Goal: Information Seeking & Learning: Learn about a topic

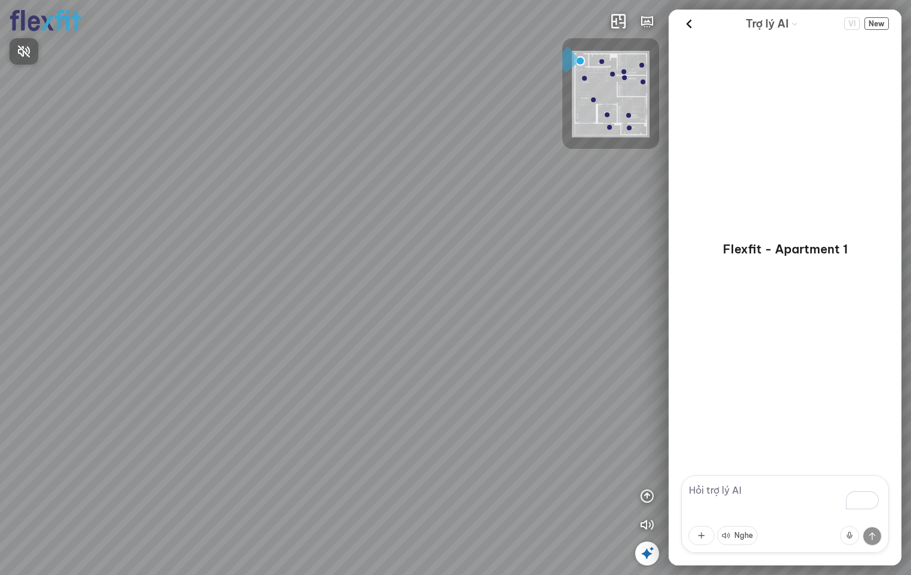
click at [738, 489] on div at bounding box center [455, 287] width 911 height 575
click at [735, 490] on textarea "To enrich screen reader interactions, please activate Accessibility in Grammarl…" at bounding box center [786, 514] width 208 height 78
type textarea "[MEDICAL_DATA] quan sofa"
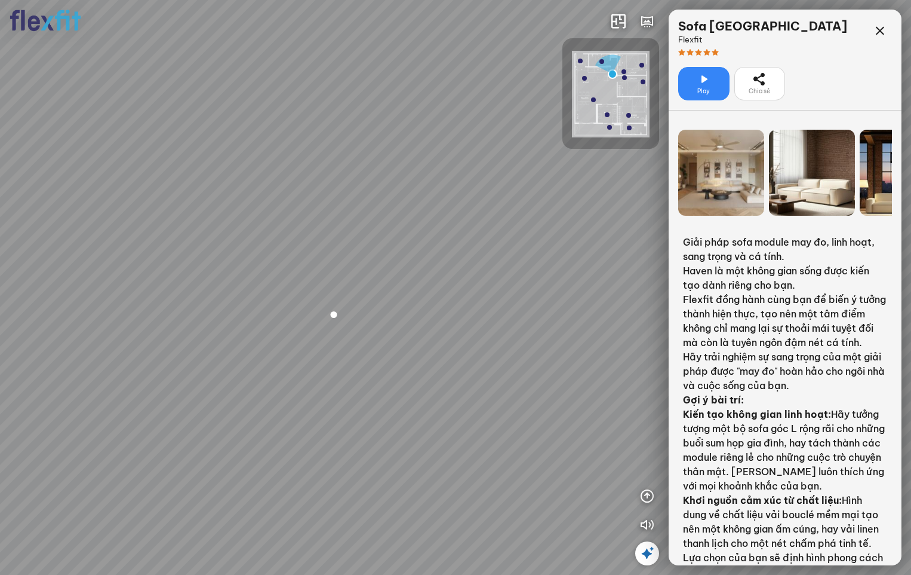
drag, startPoint x: 294, startPoint y: 407, endPoint x: 369, endPoint y: 401, distance: 74.4
click at [369, 401] on div "Bếp WC Phòng ngủ master Phòng ngủ Phòng ngủ" at bounding box center [455, 287] width 911 height 575
click at [334, 318] on div at bounding box center [334, 314] width 20 height 20
click at [339, 302] on div at bounding box center [340, 301] width 20 height 20
drag, startPoint x: 535, startPoint y: 378, endPoint x: 464, endPoint y: 388, distance: 71.9
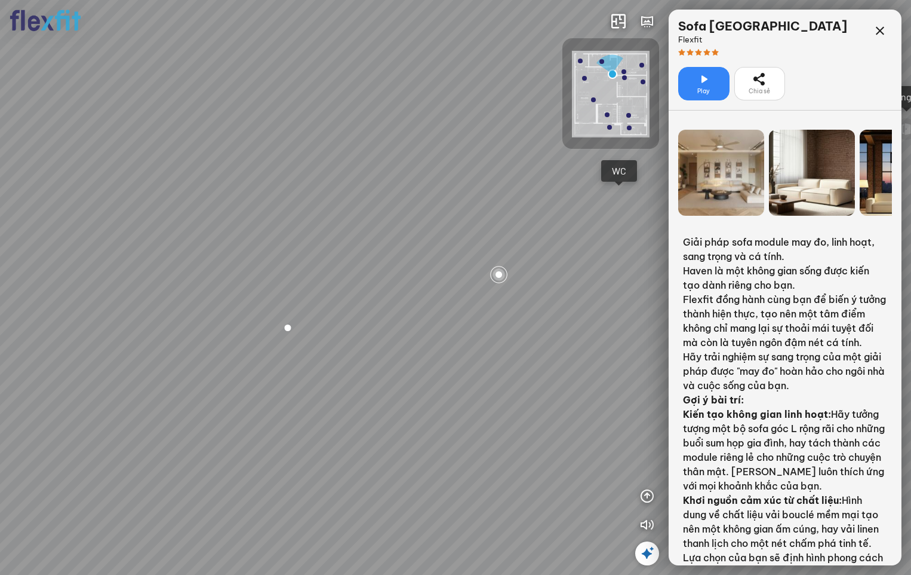
click at [464, 388] on div "Bếp WC Phòng ngủ master Phòng ngủ Phòng ngủ" at bounding box center [455, 287] width 911 height 575
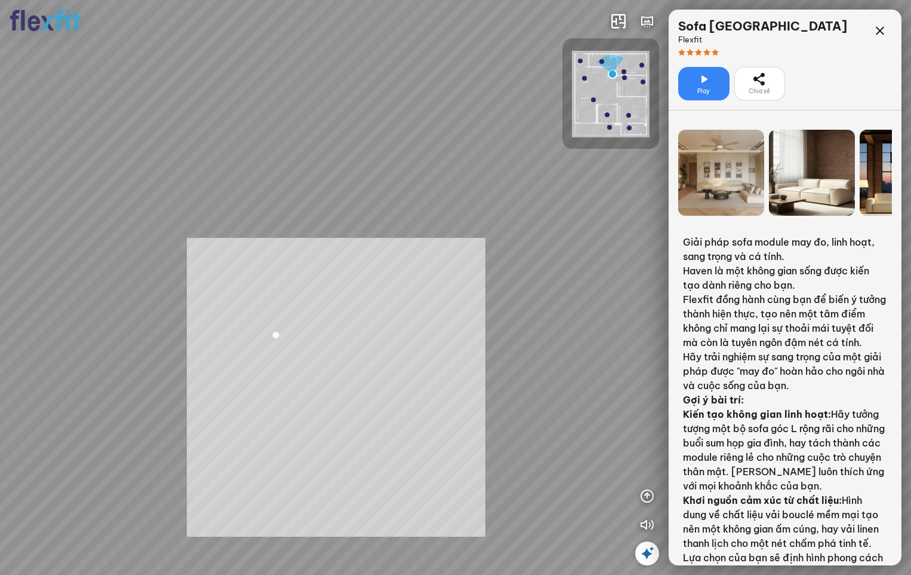
click at [379, 382] on div "Bếp WC Phòng ngủ master Phòng ngủ Phòng ngủ INFO: krpano 1.20.8 (build [DATE]) …" at bounding box center [455, 287] width 911 height 575
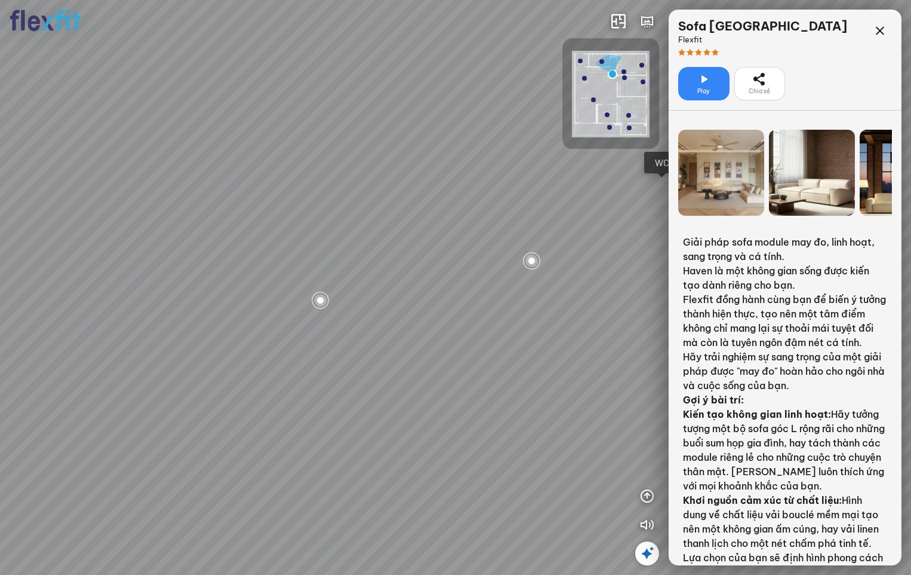
drag, startPoint x: 289, startPoint y: 428, endPoint x: 419, endPoint y: 401, distance: 133.1
click at [419, 401] on div "Bếp WC Phòng ngủ master Phòng ngủ Phòng ngủ" at bounding box center [455, 287] width 911 height 575
drag, startPoint x: 340, startPoint y: 401, endPoint x: 400, endPoint y: 397, distance: 59.9
click at [400, 397] on div "Bếp WC Phòng ngủ master Phòng ngủ Phòng ngủ" at bounding box center [455, 287] width 911 height 575
drag, startPoint x: 266, startPoint y: 355, endPoint x: 413, endPoint y: 345, distance: 147.2
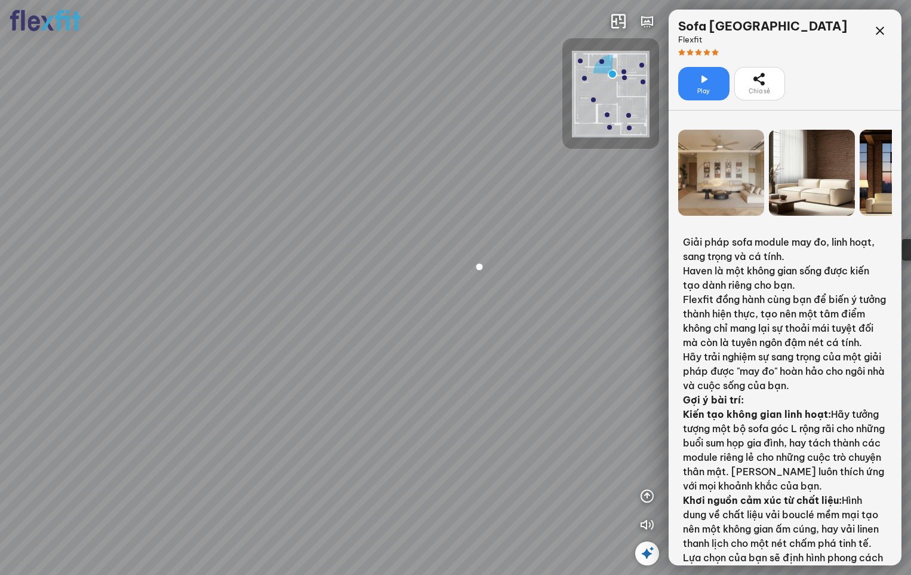
click at [409, 345] on div "Bếp WC Phòng ngủ master Phòng ngủ Phòng ngủ" at bounding box center [455, 287] width 911 height 575
drag, startPoint x: 353, startPoint y: 362, endPoint x: 551, endPoint y: 395, distance: 201.1
click at [551, 395] on div "Bếp WC Phòng ngủ master Phòng ngủ Phòng ngủ" at bounding box center [455, 287] width 911 height 575
drag, startPoint x: 489, startPoint y: 367, endPoint x: 313, endPoint y: 357, distance: 176.5
click at [313, 357] on div "Bếp WC Phòng ngủ master Phòng ngủ Phòng ngủ" at bounding box center [455, 287] width 911 height 575
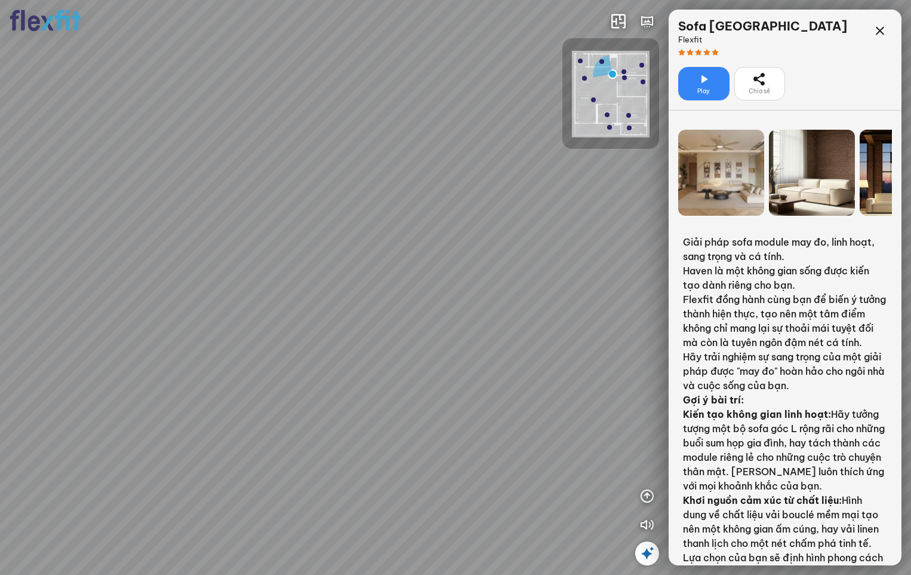
drag, startPoint x: 313, startPoint y: 357, endPoint x: 375, endPoint y: 378, distance: 65.0
click at [375, 378] on div "Bếp WC Phòng ngủ master Phòng ngủ Phòng ngủ" at bounding box center [455, 287] width 911 height 575
drag, startPoint x: 469, startPoint y: 401, endPoint x: 237, endPoint y: 366, distance: 235.5
click at [237, 366] on div "Bếp WC Phòng ngủ master Phòng ngủ Phòng ngủ" at bounding box center [455, 287] width 911 height 575
drag, startPoint x: 210, startPoint y: 244, endPoint x: 370, endPoint y: 368, distance: 202.6
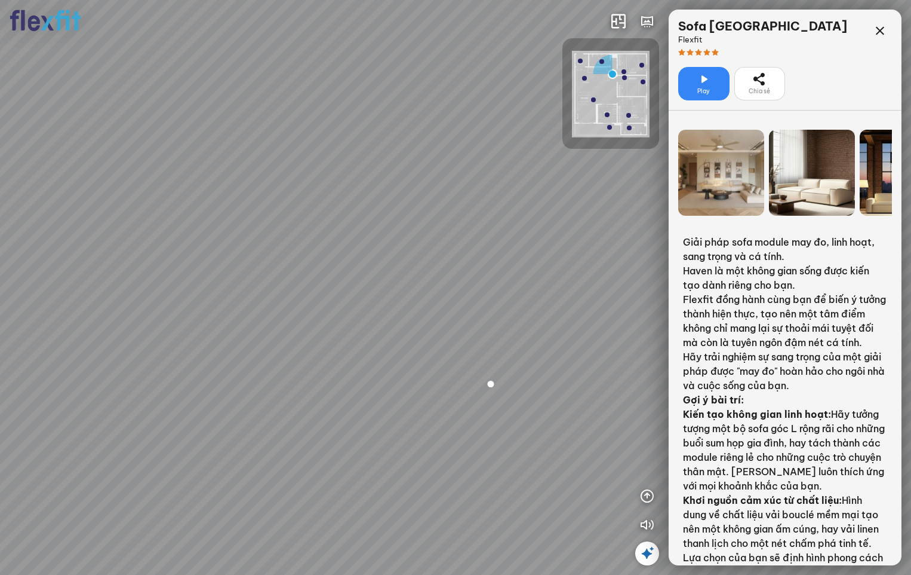
click at [369, 367] on div "Bếp WC Phòng ngủ master Phòng ngủ Phòng ngủ" at bounding box center [455, 287] width 911 height 575
drag, startPoint x: 299, startPoint y: 318, endPoint x: 257, endPoint y: 375, distance: 70.1
click at [265, 376] on div "Bếp WC Phòng ngủ master Phòng ngủ Phòng ngủ" at bounding box center [455, 287] width 911 height 575
drag, startPoint x: 324, startPoint y: 391, endPoint x: 265, endPoint y: 352, distance: 71.2
click at [265, 352] on div "Bếp WC Phòng ngủ master Phòng ngủ Phòng ngủ" at bounding box center [455, 287] width 911 height 575
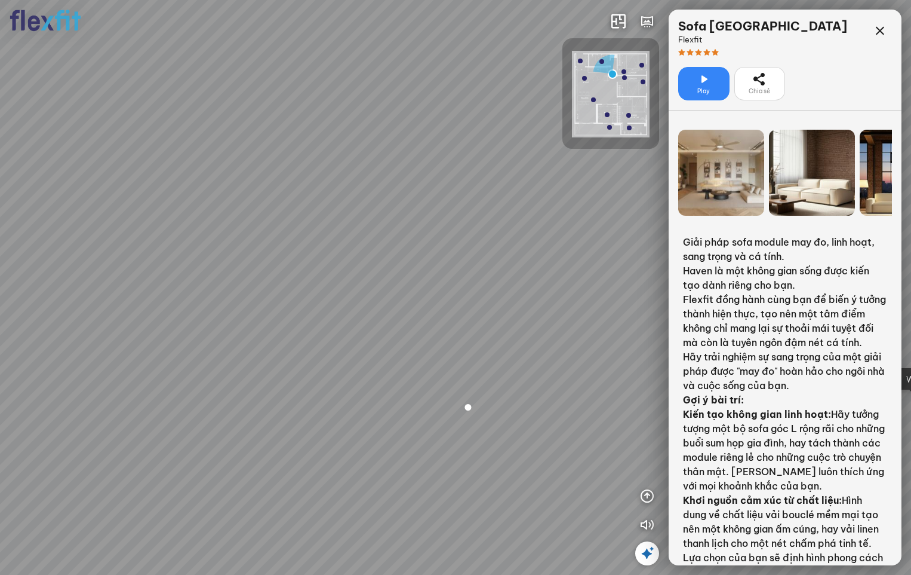
drag, startPoint x: 489, startPoint y: 253, endPoint x: 588, endPoint y: 261, distance: 98.9
click at [588, 261] on div "Bếp WC Phòng ngủ master Phòng ngủ Phòng ngủ" at bounding box center [455, 287] width 911 height 575
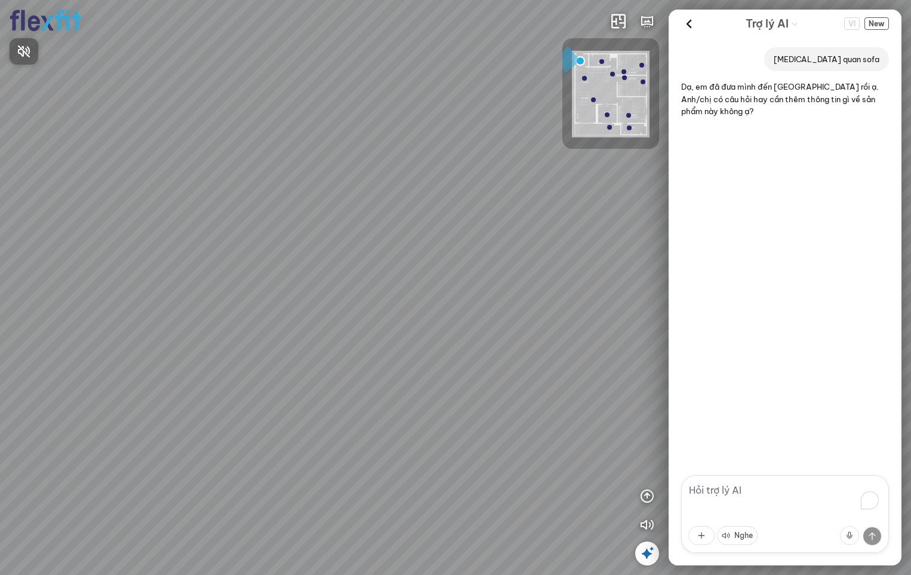
click at [873, 23] on div at bounding box center [455, 287] width 911 height 575
click at [875, 26] on span "New" at bounding box center [877, 23] width 24 height 13
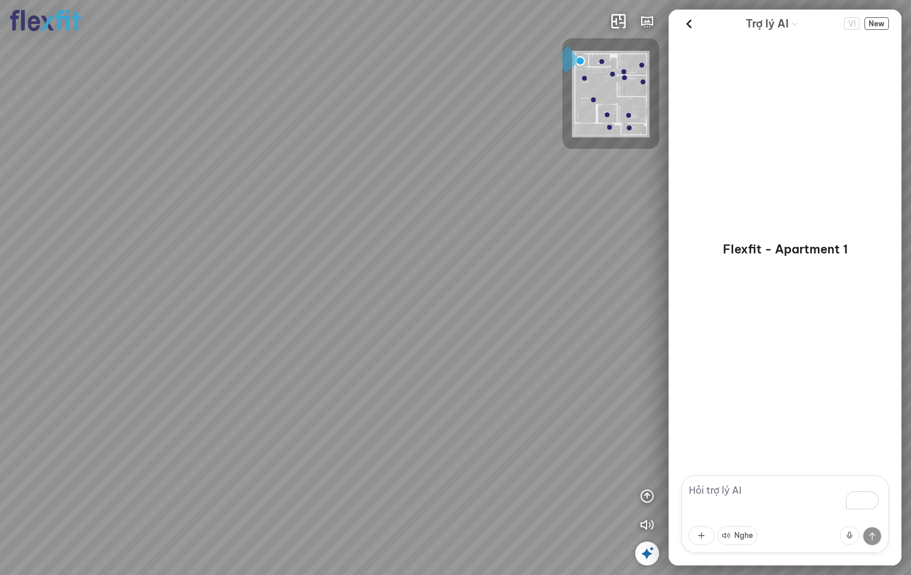
click at [718, 493] on textarea "To enrich screen reader interactions, please activate Accessibility in Grammarl…" at bounding box center [786, 514] width 208 height 78
type textarea "tôi muốn khám phá nội thất bên trong tủ bếp"
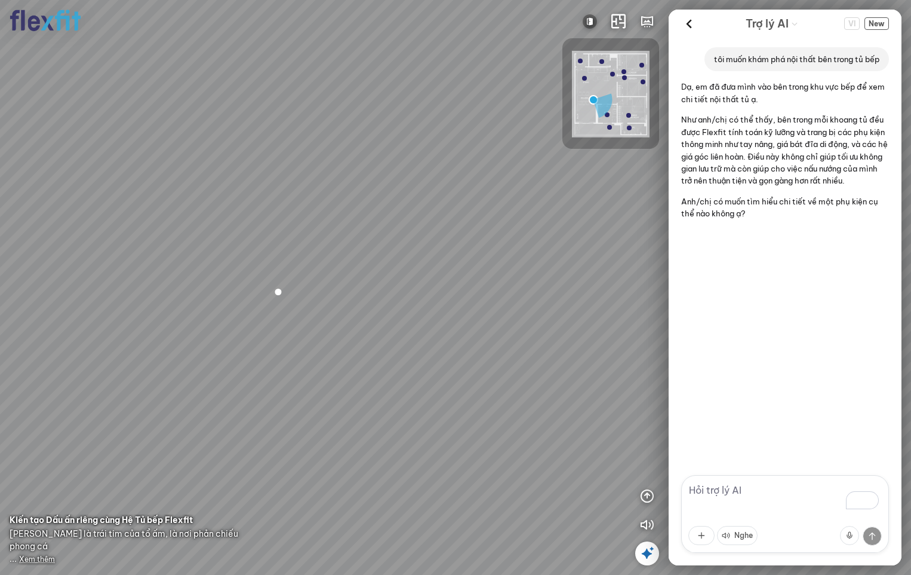
click at [722, 487] on textarea "To enrich screen reader interactions, please activate Accessibility in Grammarl…" at bounding box center [786, 514] width 208 height 78
type textarea "tôi muốn khám phá nội thất bên trong tủ [GEOGRAPHIC_DATA]"
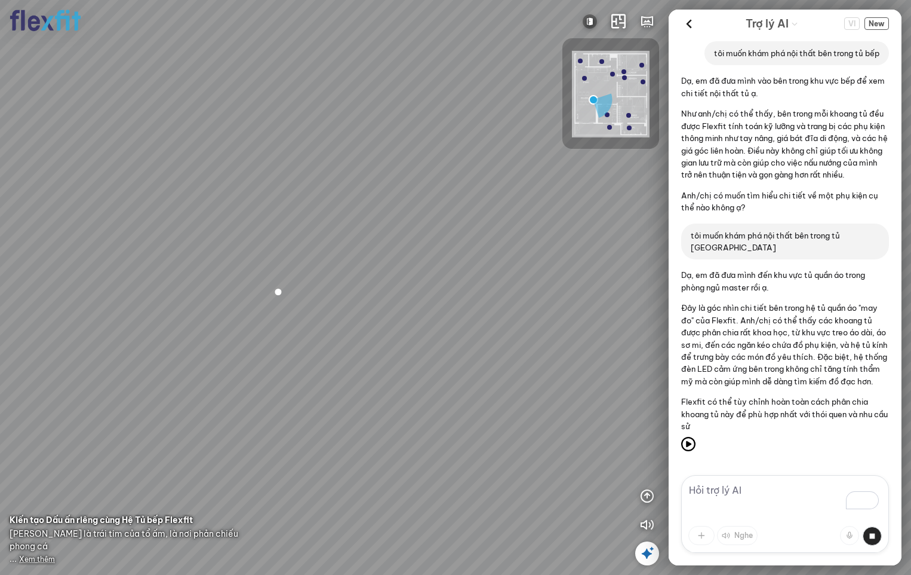
scroll to position [11, 0]
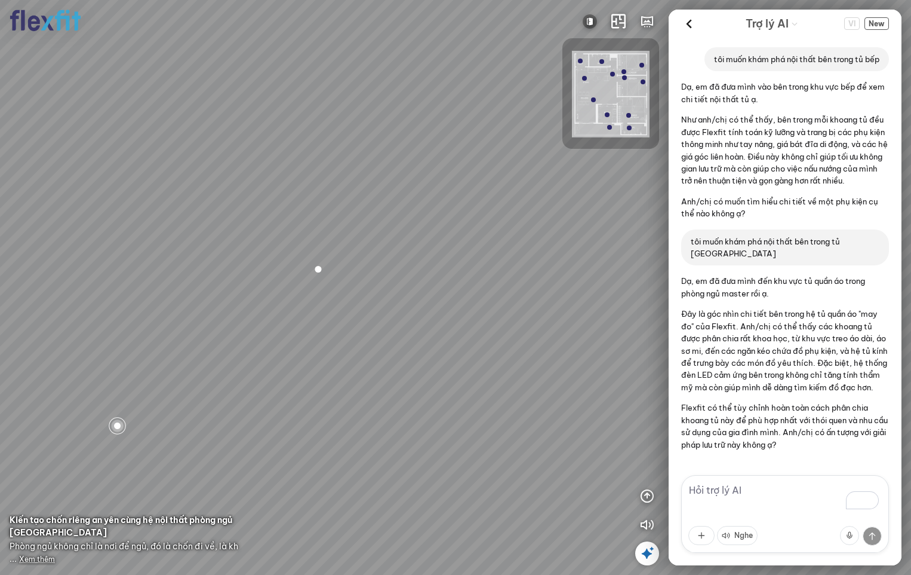
drag, startPoint x: 507, startPoint y: 313, endPoint x: 312, endPoint y: 315, distance: 194.7
click at [315, 315] on div "Phòng khách" at bounding box center [455, 287] width 911 height 575
drag, startPoint x: 471, startPoint y: 312, endPoint x: 35, endPoint y: 311, distance: 436.0
click at [51, 312] on div "Phòng khách" at bounding box center [455, 287] width 911 height 575
drag, startPoint x: 404, startPoint y: 320, endPoint x: 0, endPoint y: 320, distance: 403.8
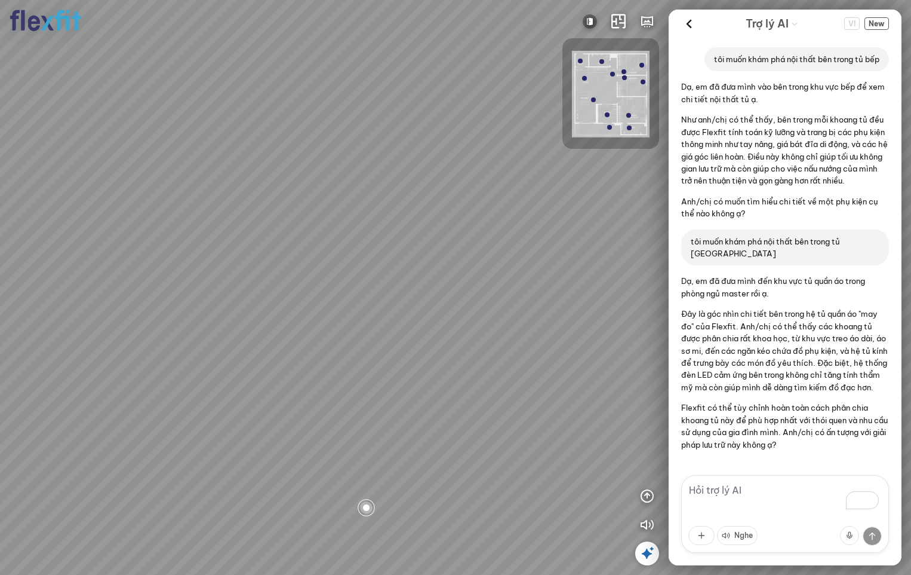
click at [32, 320] on div "Phòng khách" at bounding box center [455, 287] width 911 height 575
drag, startPoint x: 406, startPoint y: 314, endPoint x: 210, endPoint y: 357, distance: 200.1
click at [210, 357] on div "Phòng khách" at bounding box center [455, 287] width 911 height 575
drag, startPoint x: 389, startPoint y: 297, endPoint x: 366, endPoint y: 350, distance: 58.3
click at [366, 350] on div "Phòng khách" at bounding box center [455, 287] width 911 height 575
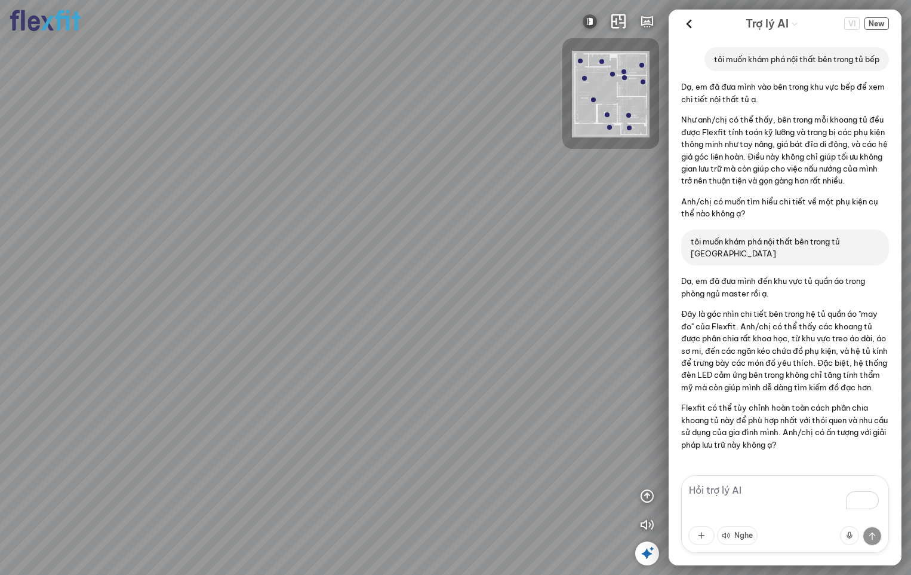
click at [630, 113] on div at bounding box center [629, 115] width 5 height 5
click at [631, 128] on div at bounding box center [629, 127] width 5 height 5
click at [643, 82] on div at bounding box center [643, 81] width 5 height 5
click at [607, 85] on img at bounding box center [611, 94] width 78 height 87
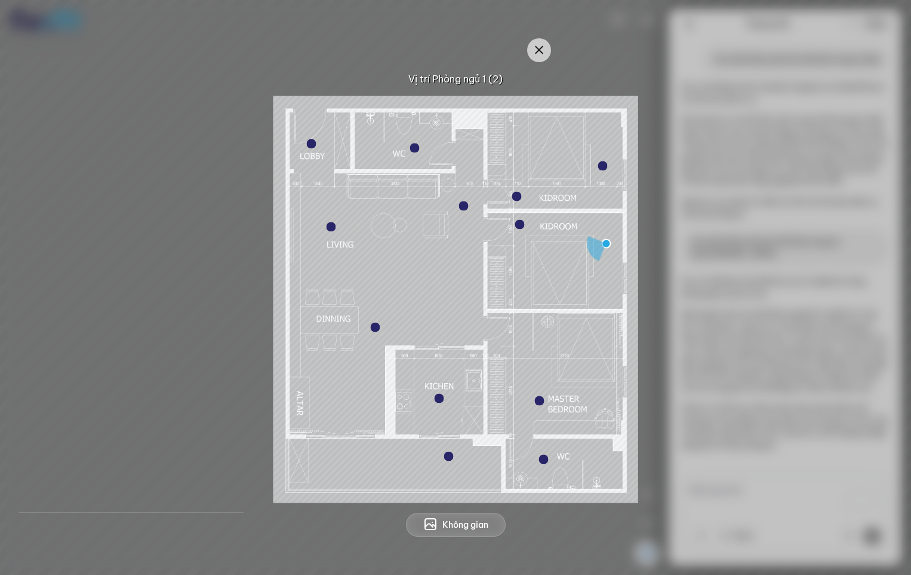
click at [441, 395] on div at bounding box center [440, 398] width 10 height 10
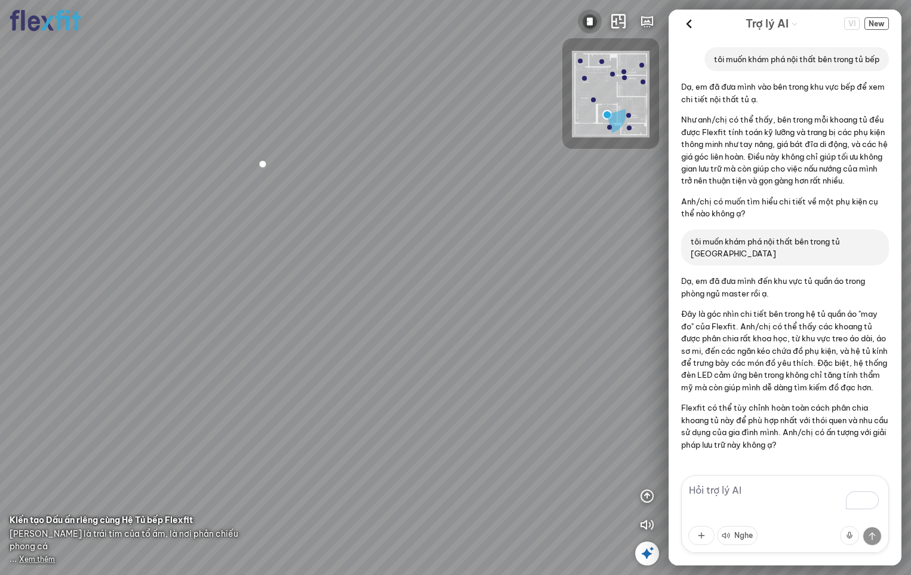
click at [593, 19] on img at bounding box center [590, 21] width 14 height 14
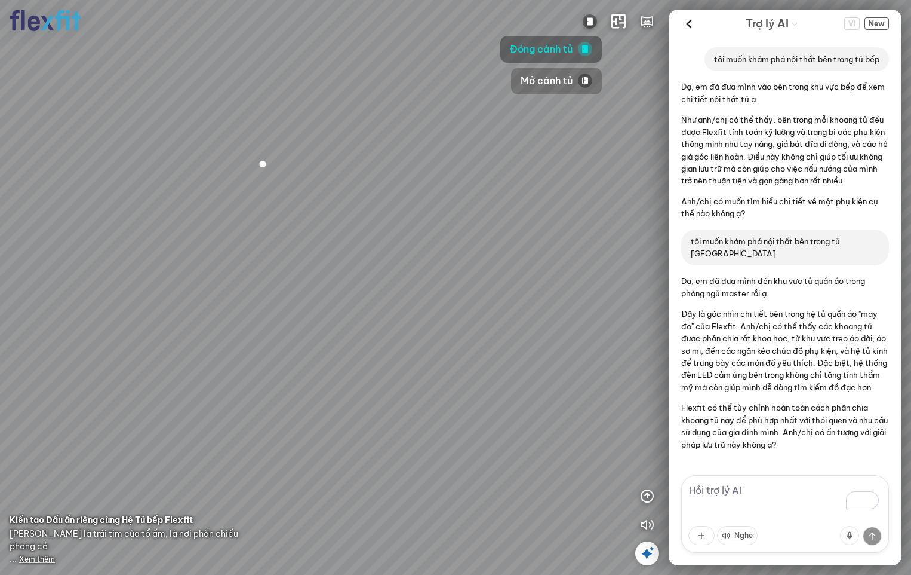
click at [567, 78] on span "Mở cánh tủ" at bounding box center [547, 80] width 53 height 15
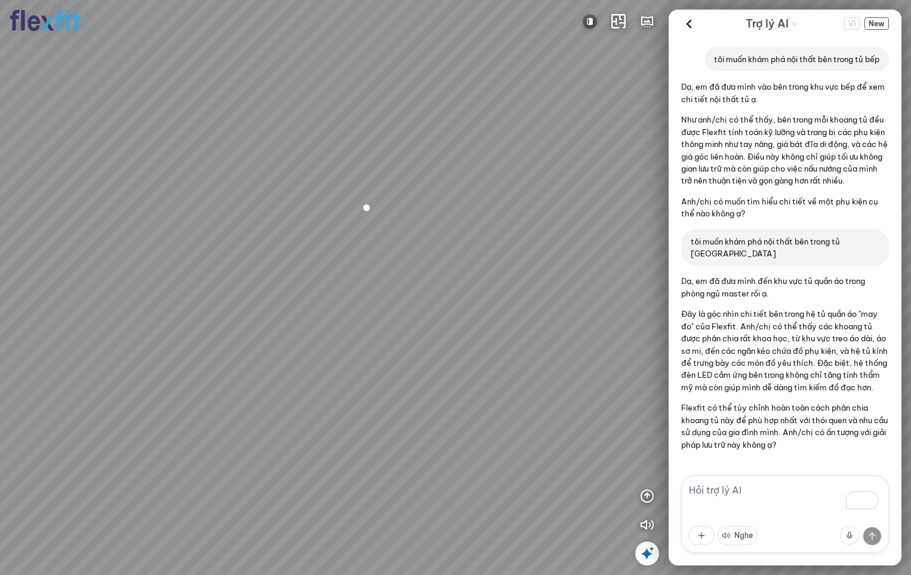
drag, startPoint x: 416, startPoint y: 224, endPoint x: 518, endPoint y: 266, distance: 110.4
click at [518, 266] on div at bounding box center [455, 287] width 911 height 575
drag, startPoint x: 541, startPoint y: 269, endPoint x: 484, endPoint y: 333, distance: 85.5
click at [484, 333] on div at bounding box center [455, 287] width 911 height 575
drag, startPoint x: 494, startPoint y: 302, endPoint x: 509, endPoint y: 309, distance: 16.6
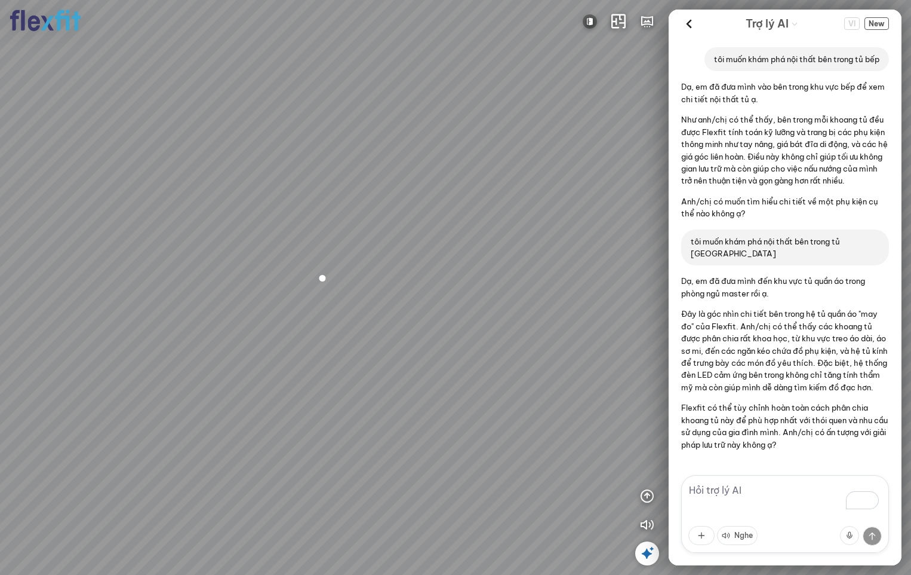
click at [509, 309] on div at bounding box center [455, 287] width 911 height 575
drag, startPoint x: 455, startPoint y: 422, endPoint x: 424, endPoint y: 438, distance: 35.0
click at [424, 438] on div at bounding box center [455, 287] width 911 height 575
